Goal: Task Accomplishment & Management: Manage account settings

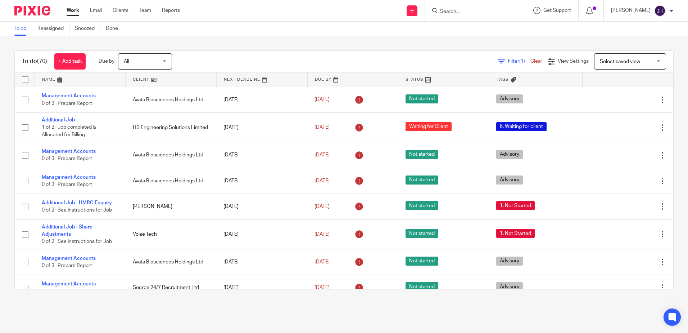
click at [472, 14] on input "Search" at bounding box center [472, 12] width 65 height 6
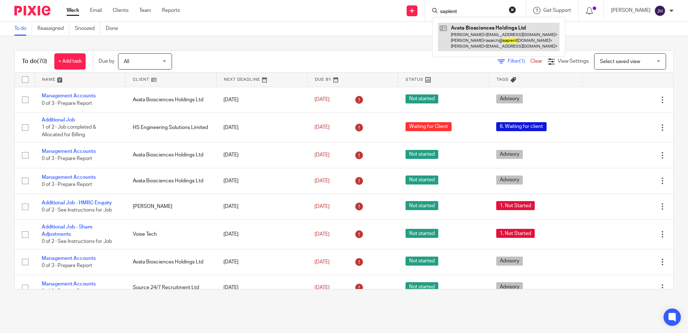
type input "sapient"
click at [498, 32] on link at bounding box center [499, 37] width 122 height 28
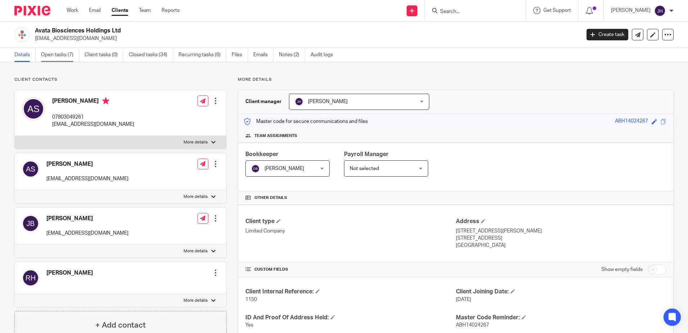
click at [63, 58] on link "Open tasks (7)" at bounding box center [60, 55] width 38 height 14
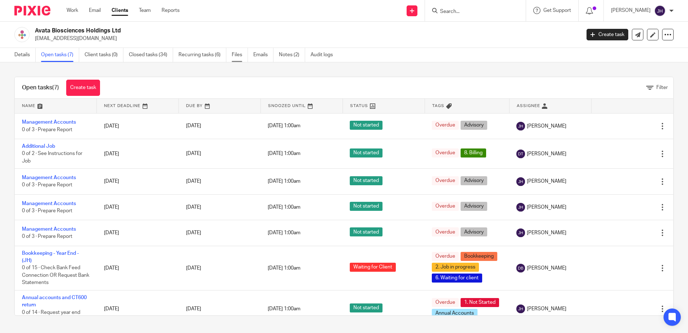
click at [239, 56] on link "Files" at bounding box center [240, 55] width 16 height 14
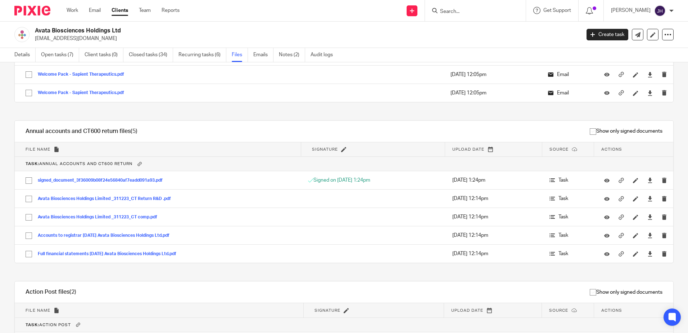
scroll to position [1512, 0]
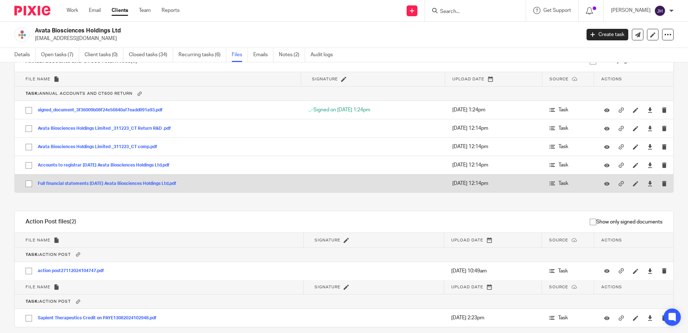
click at [157, 182] on button "Full financial statements 31-12-23 Avata Biosciences Holdings Ltd.pdf" at bounding box center [110, 183] width 144 height 5
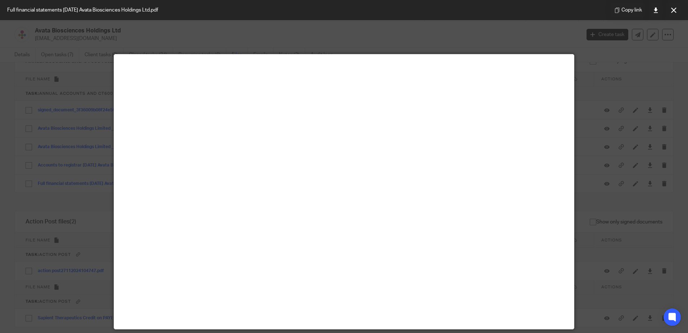
click at [673, 10] on icon at bounding box center [673, 10] width 5 height 5
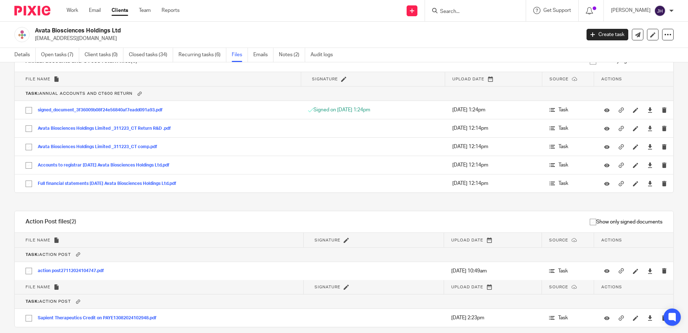
click at [490, 11] on input "Search" at bounding box center [472, 12] width 65 height 6
click at [65, 56] on link "Open tasks (7)" at bounding box center [60, 55] width 38 height 14
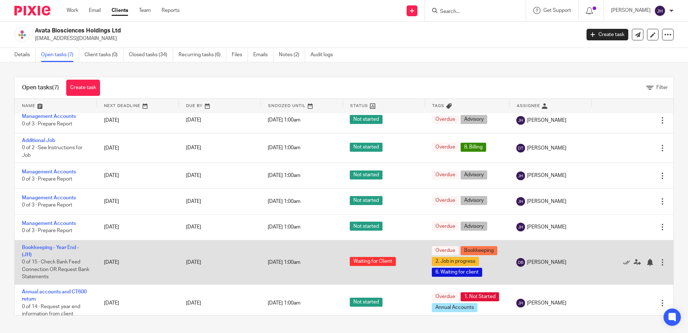
scroll to position [15, 0]
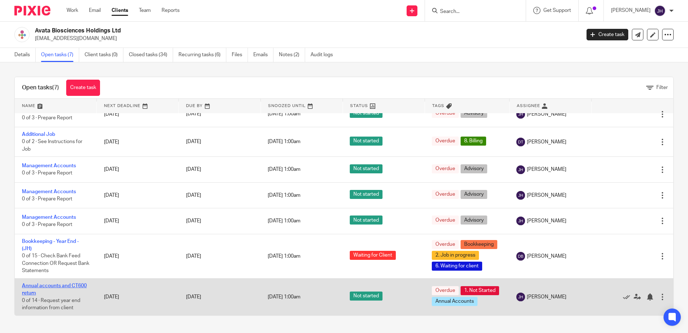
click at [78, 283] on link "Annual accounts and CT600 return" at bounding box center [54, 289] width 65 height 12
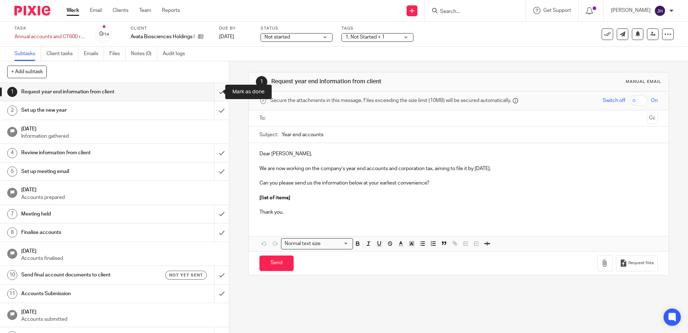
click at [214, 93] on input "submit" at bounding box center [114, 92] width 229 height 18
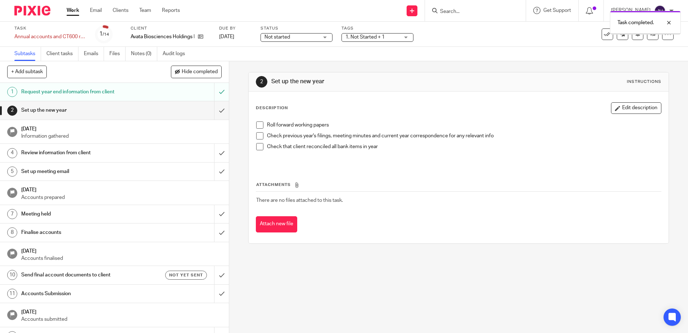
click at [214, 109] on input "submit" at bounding box center [114, 110] width 229 height 18
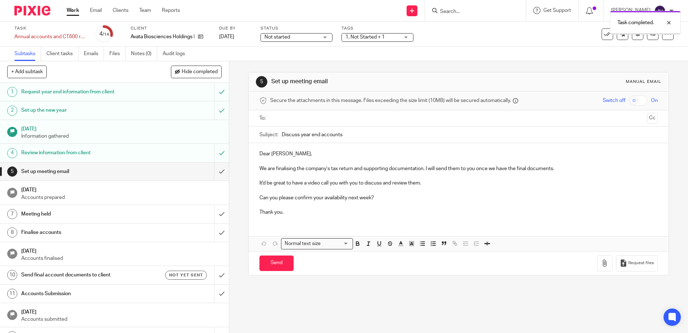
click at [212, 171] on input "submit" at bounding box center [114, 171] width 229 height 18
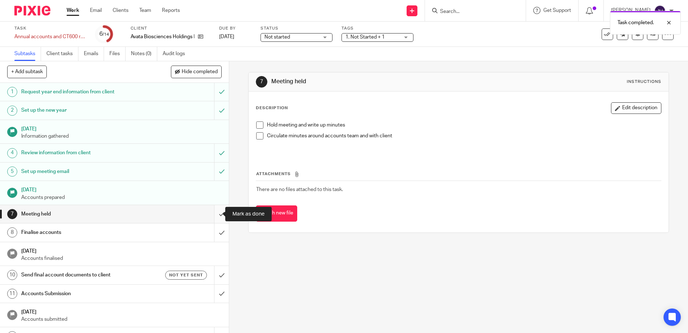
click at [214, 212] on input "submit" at bounding box center [114, 214] width 229 height 18
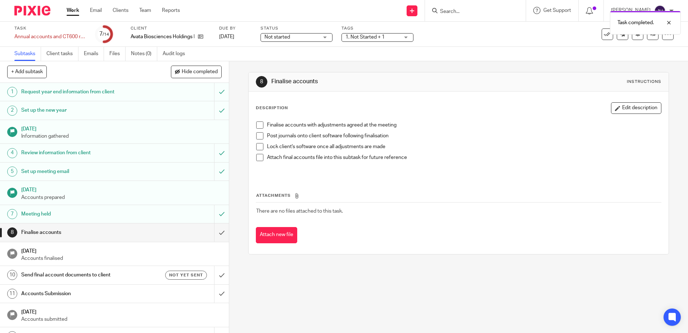
click at [259, 125] on span at bounding box center [259, 124] width 7 height 7
click at [260, 136] on span at bounding box center [259, 135] width 7 height 7
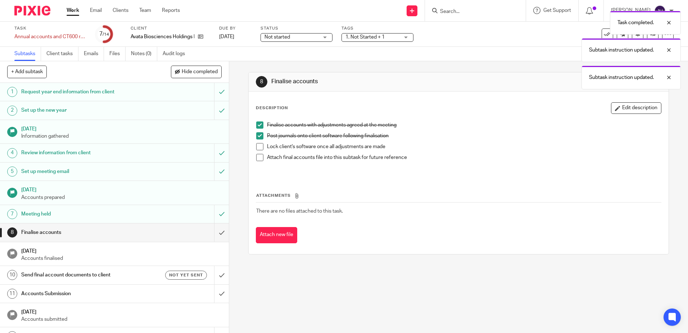
click at [259, 144] on span at bounding box center [259, 146] width 7 height 7
click at [259, 156] on span at bounding box center [259, 157] width 7 height 7
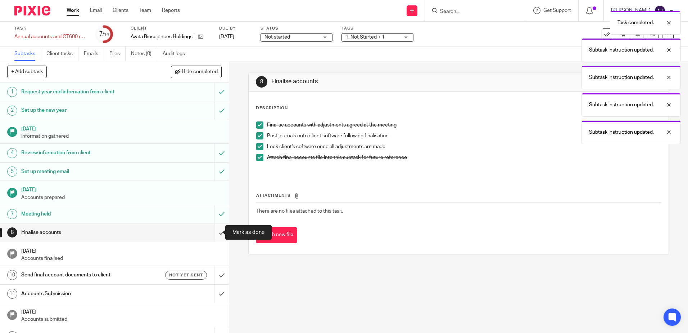
click at [215, 231] on input "submit" at bounding box center [114, 232] width 229 height 18
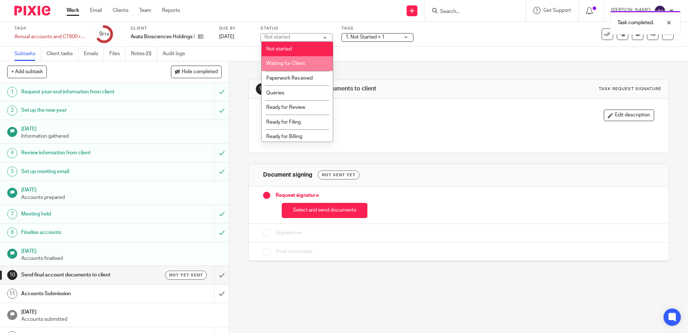
click at [298, 62] on span "Waiting for Client" at bounding box center [285, 63] width 39 height 5
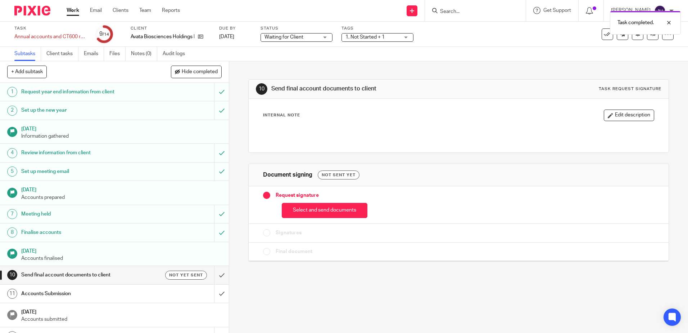
click at [366, 37] on span "1. Not Started + 1" at bounding box center [365, 37] width 39 height 5
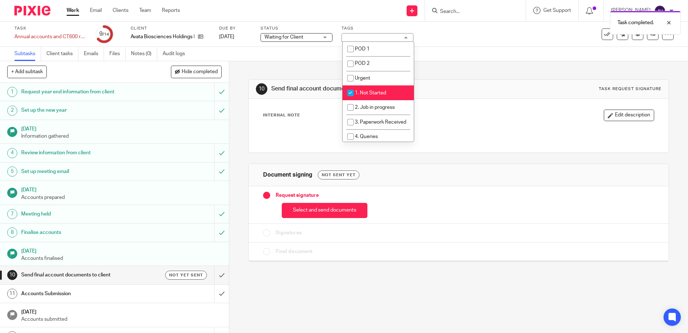
click at [370, 92] on span "1. Not Started" at bounding box center [370, 92] width 31 height 5
checkbox input "false"
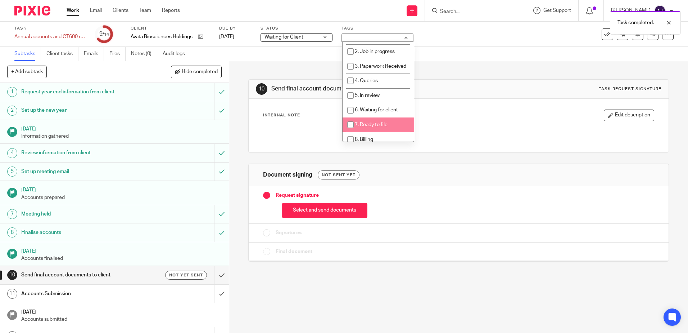
scroll to position [108, 0]
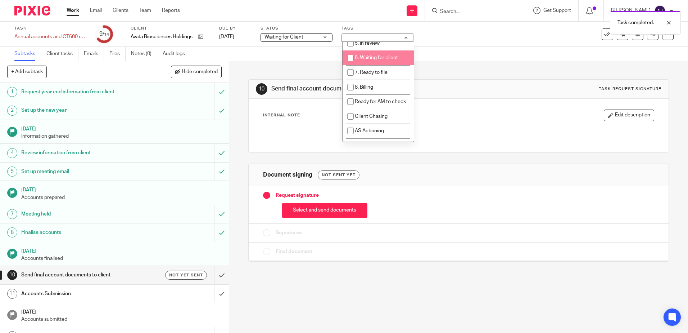
click at [385, 65] on li "6. Waiting for client" at bounding box center [378, 57] width 71 height 15
checkbox input "true"
click at [440, 68] on div "10 Send final account documents to client Task request signature Internal Note …" at bounding box center [458, 164] width 420 height 207
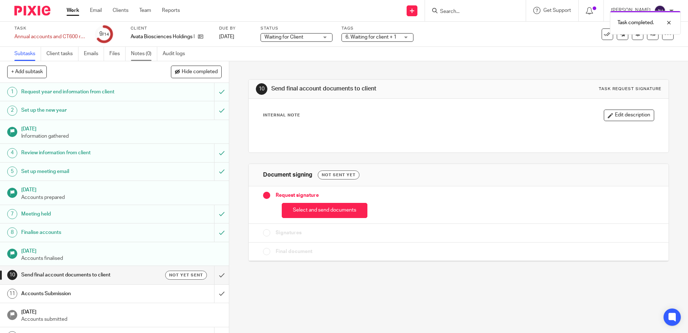
click at [147, 52] on link "Notes (0)" at bounding box center [144, 54] width 26 height 14
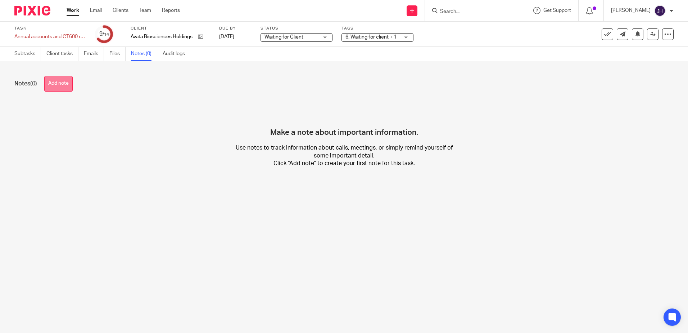
click at [60, 85] on button "Add note" at bounding box center [58, 84] width 28 height 16
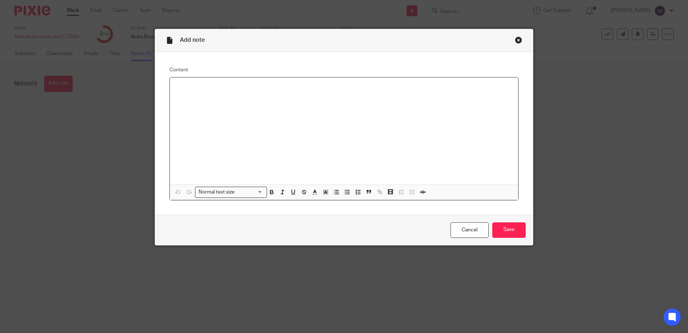
click at [245, 93] on div at bounding box center [344, 130] width 348 height 107
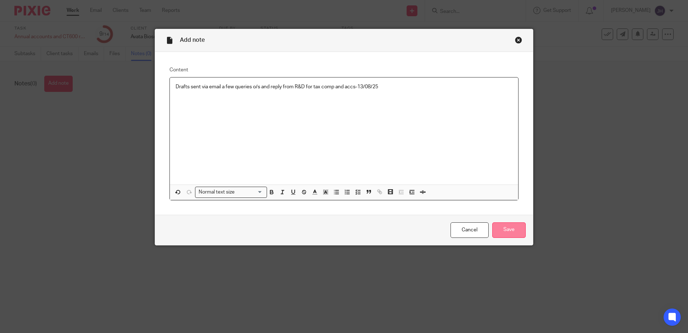
click at [499, 232] on input "Save" at bounding box center [508, 229] width 33 height 15
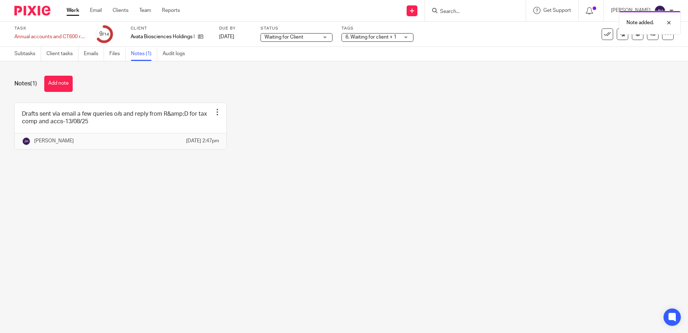
click at [77, 13] on link "Work" at bounding box center [73, 10] width 13 height 7
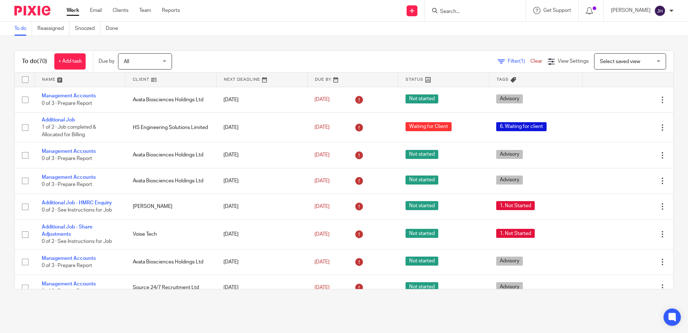
click at [48, 77] on link at bounding box center [80, 79] width 91 height 14
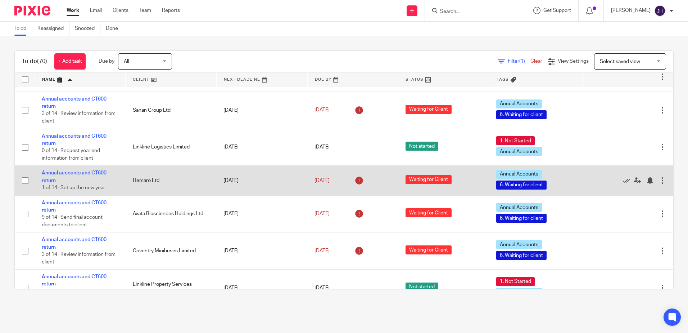
scroll to position [180, 0]
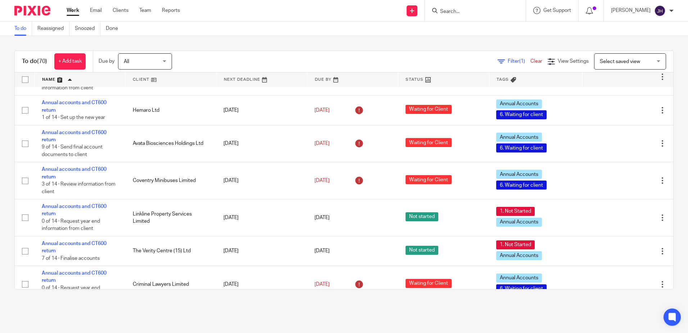
click at [502, 13] on input "Search" at bounding box center [472, 12] width 65 height 6
type input "advan"
click at [534, 30] on link at bounding box center [499, 31] width 122 height 17
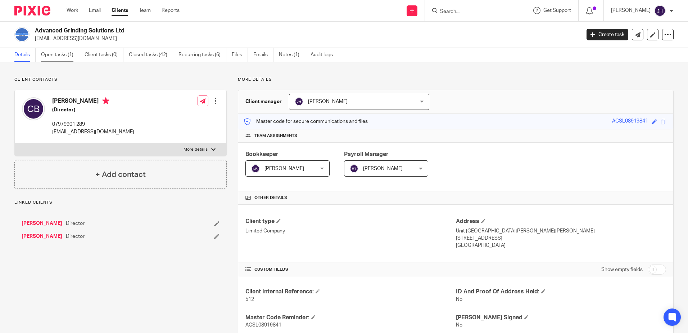
click at [45, 53] on link "Open tasks (1)" at bounding box center [60, 55] width 38 height 14
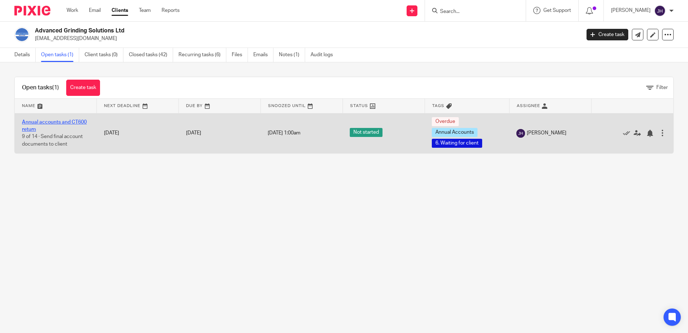
click at [78, 120] on link "Annual accounts and CT600 return" at bounding box center [54, 126] width 65 height 12
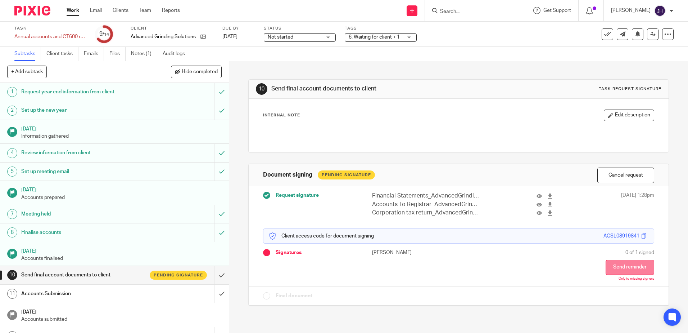
click at [630, 267] on button "Send reminder" at bounding box center [630, 267] width 49 height 15
click at [138, 54] on link "Notes (1)" at bounding box center [144, 54] width 26 height 14
